Goal: Task Accomplishment & Management: Manage account settings

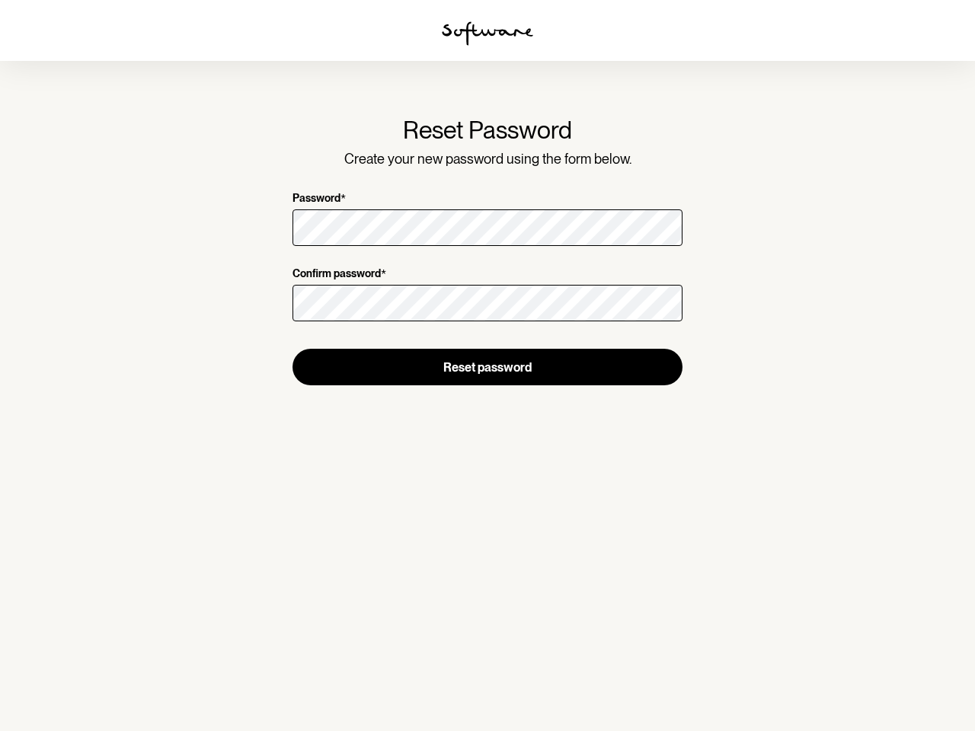
click at [488, 34] on img at bounding box center [487, 33] width 91 height 24
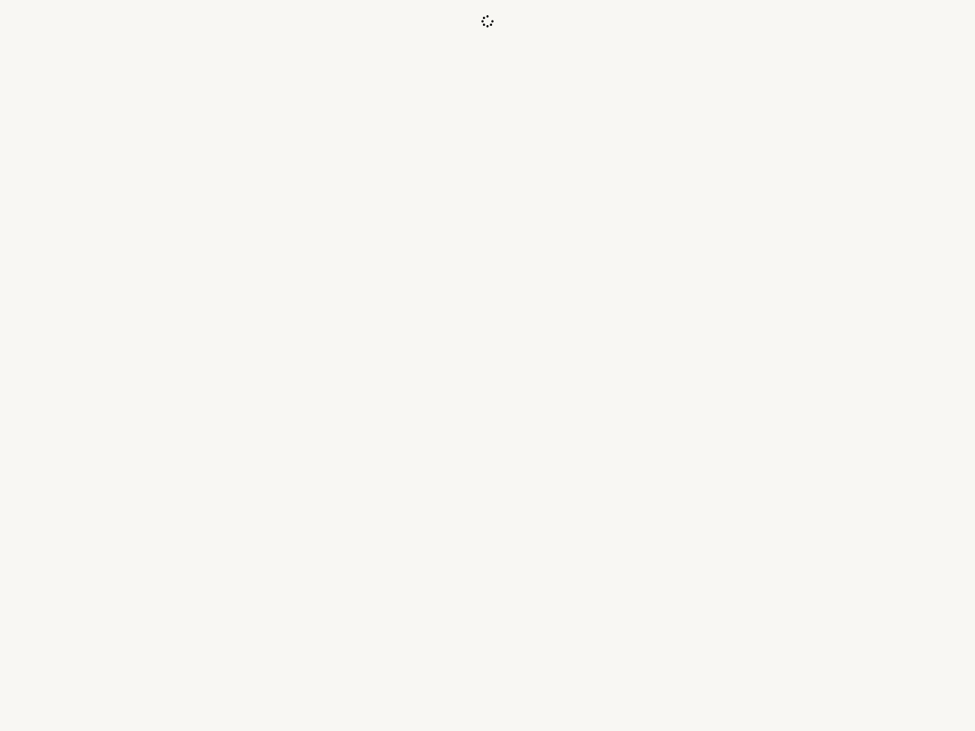
click at [488, 367] on div at bounding box center [487, 365] width 975 height 731
